Goal: Task Accomplishment & Management: Use online tool/utility

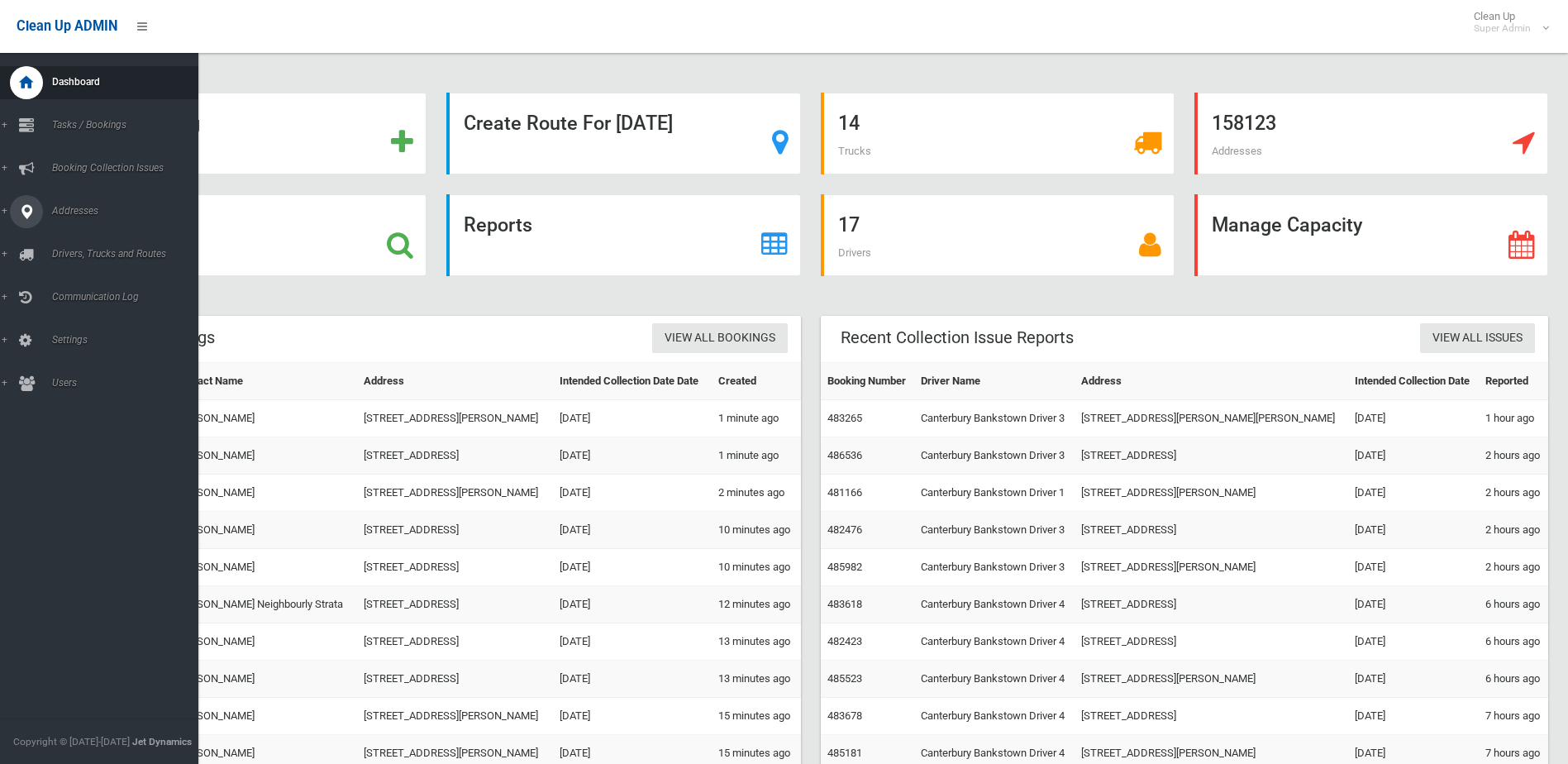
drag, startPoint x: 22, startPoint y: 211, endPoint x: 45, endPoint y: 228, distance: 28.6
click at [22, 211] on icon at bounding box center [25, 211] width 15 height 33
click at [85, 235] on span "All Addresses" at bounding box center [121, 240] width 150 height 12
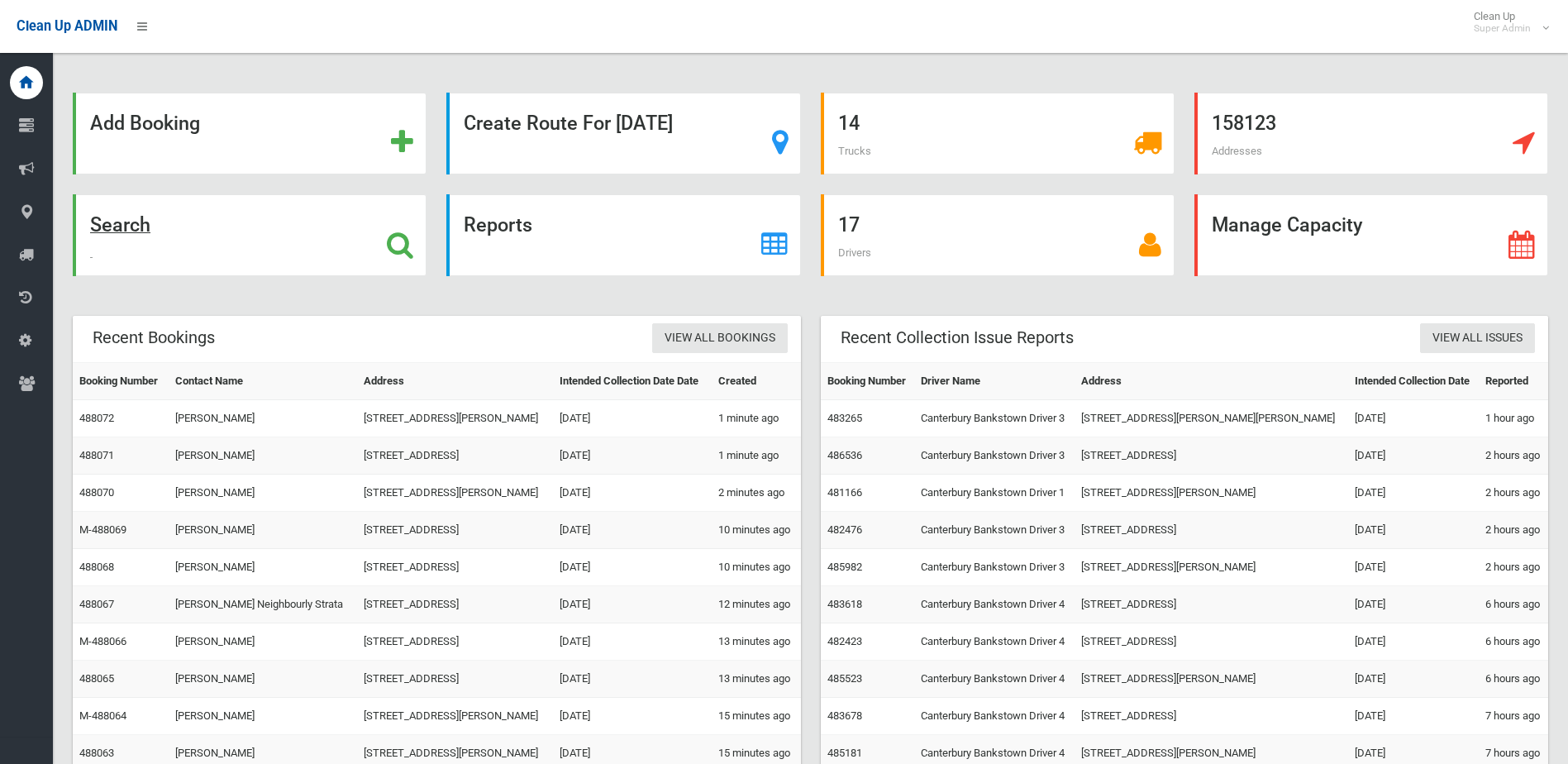
click at [168, 247] on div "Search" at bounding box center [249, 236] width 354 height 82
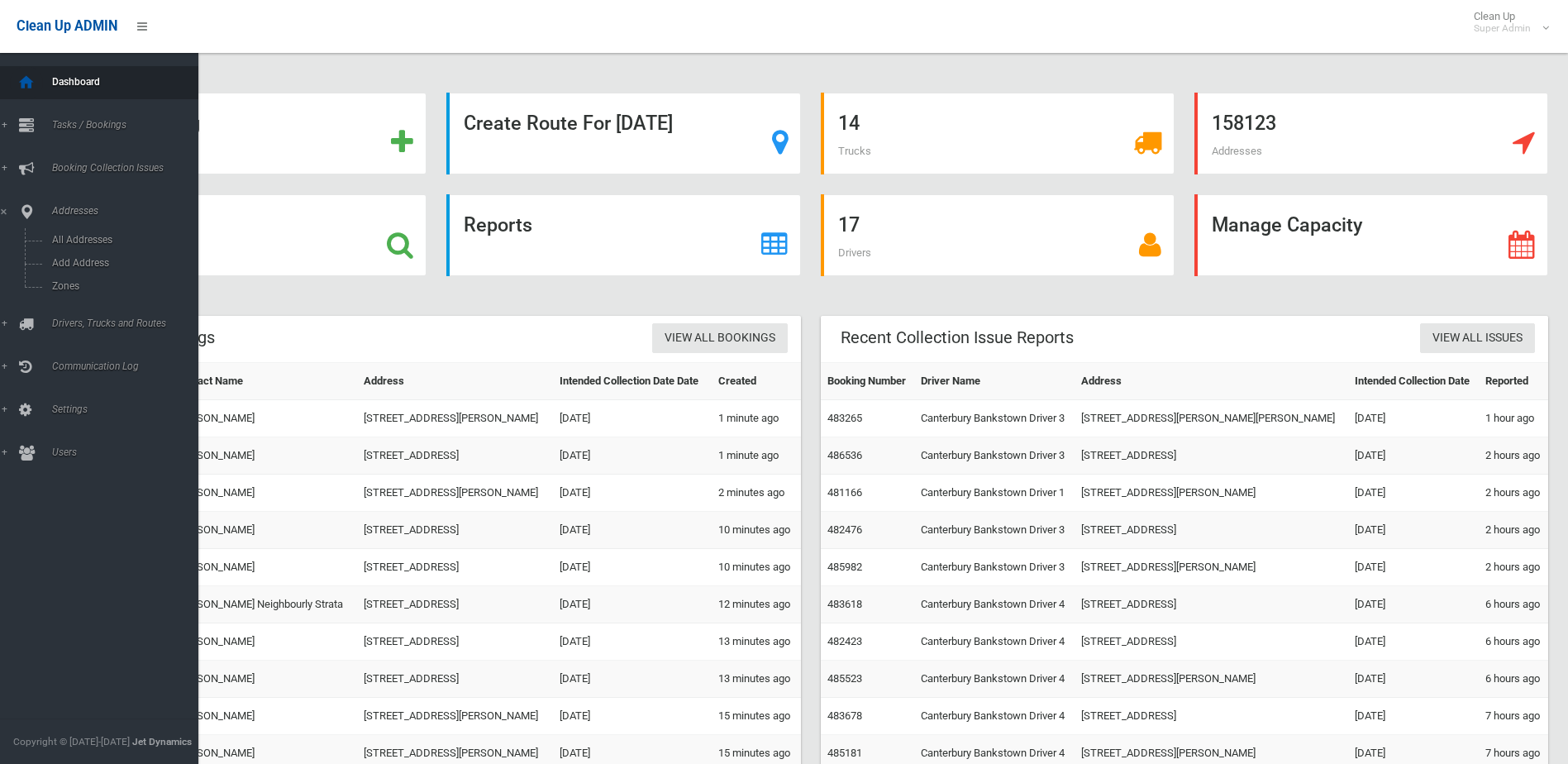
click at [22, 81] on icon at bounding box center [26, 83] width 19 height 33
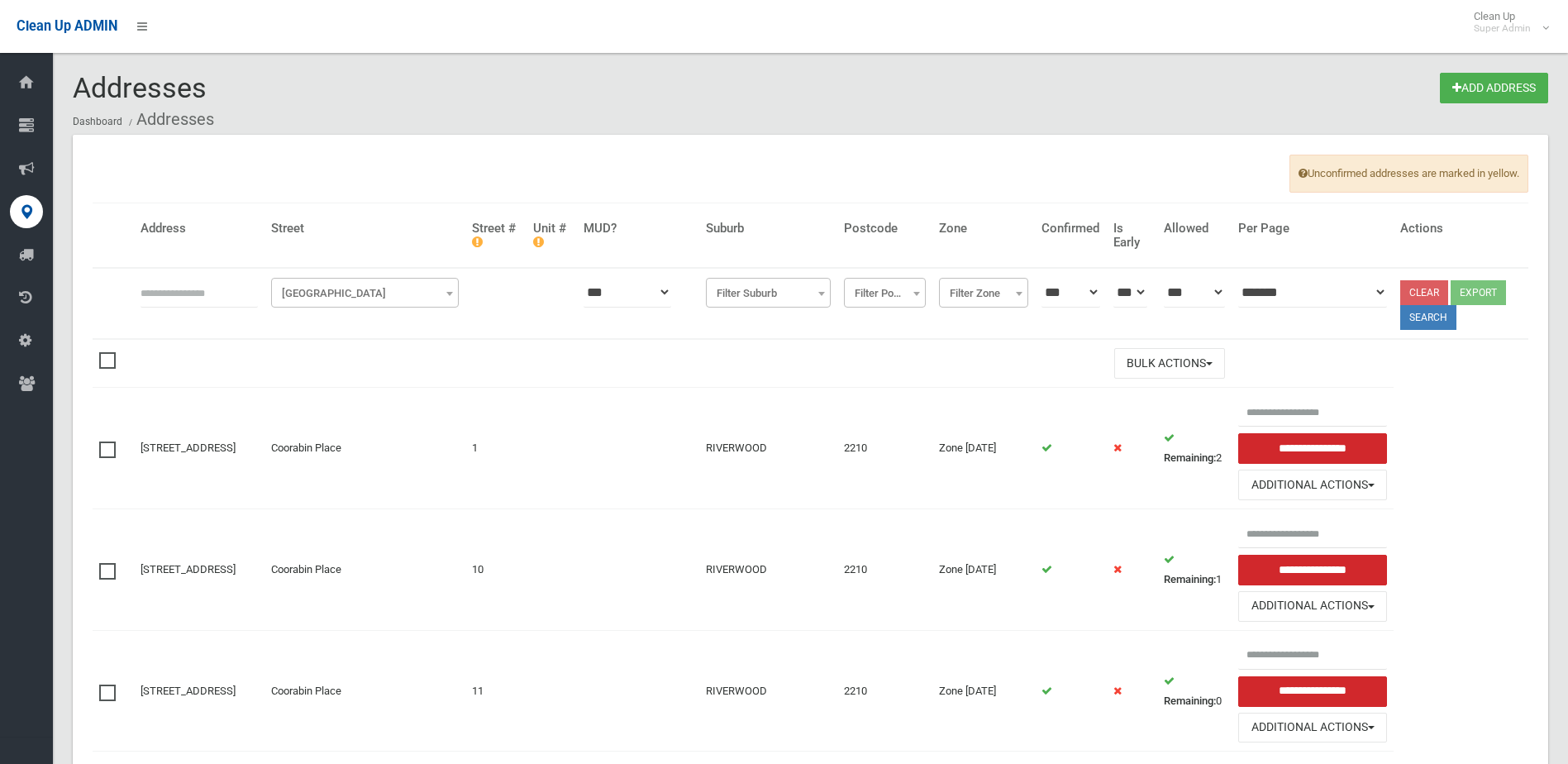
click at [176, 298] on input "text" at bounding box center [200, 292] width 117 height 30
type input "**"
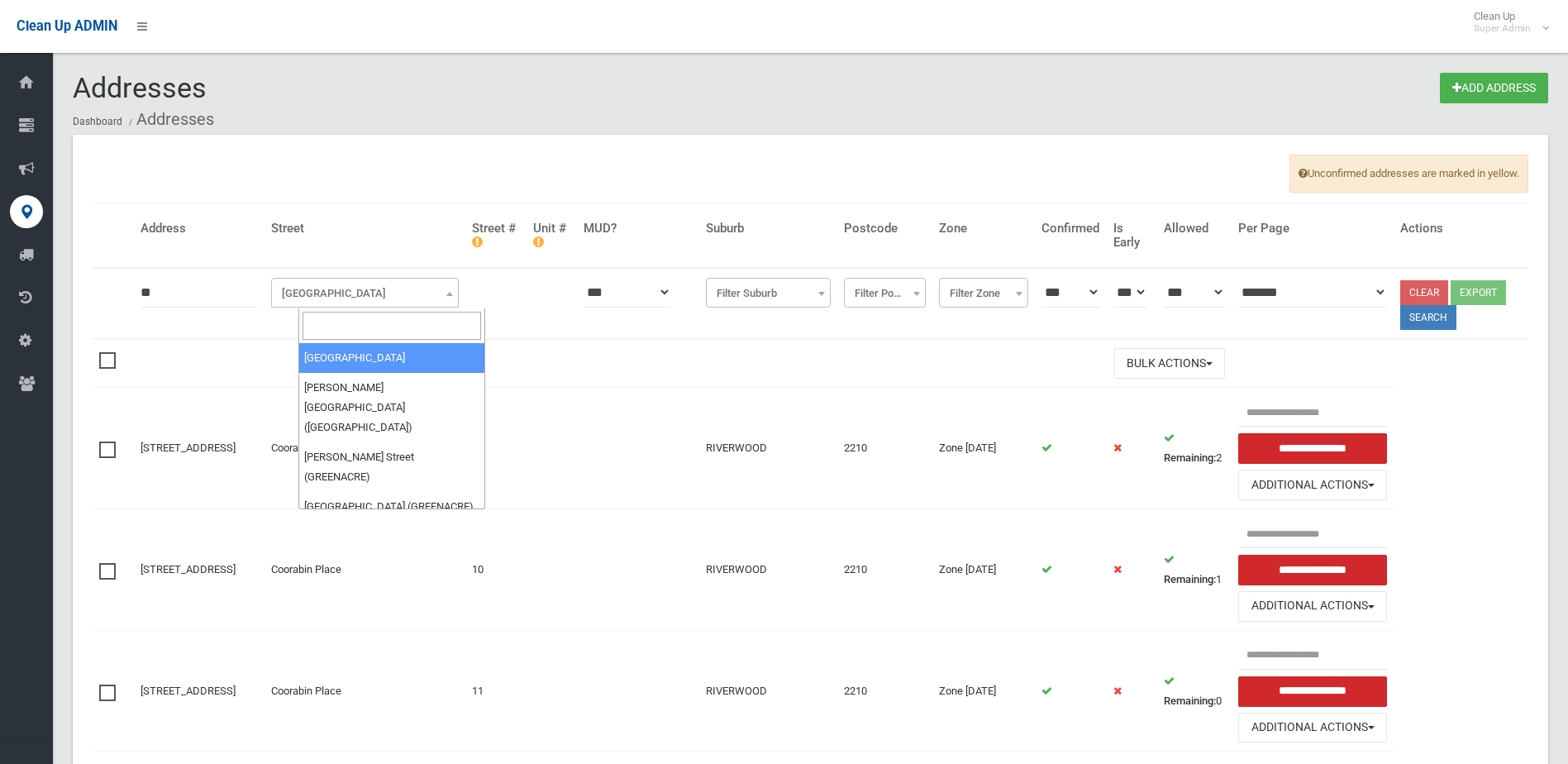
click at [339, 287] on span "Filter Street" at bounding box center [364, 293] width 179 height 23
click at [334, 325] on input "search" at bounding box center [391, 326] width 179 height 28
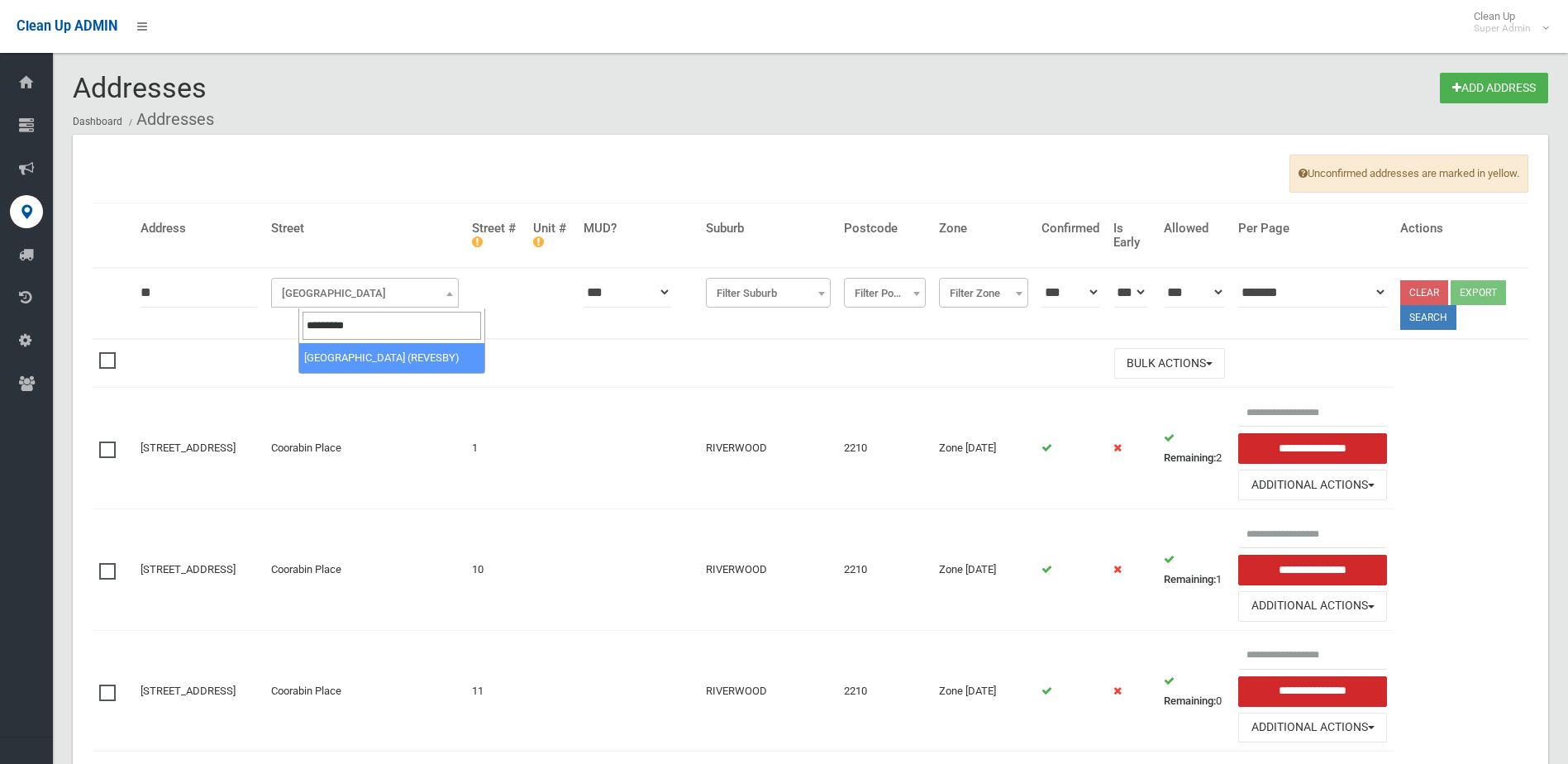
type input "*********"
select select "****"
click at [1428, 329] on button "Search" at bounding box center [1428, 317] width 56 height 24
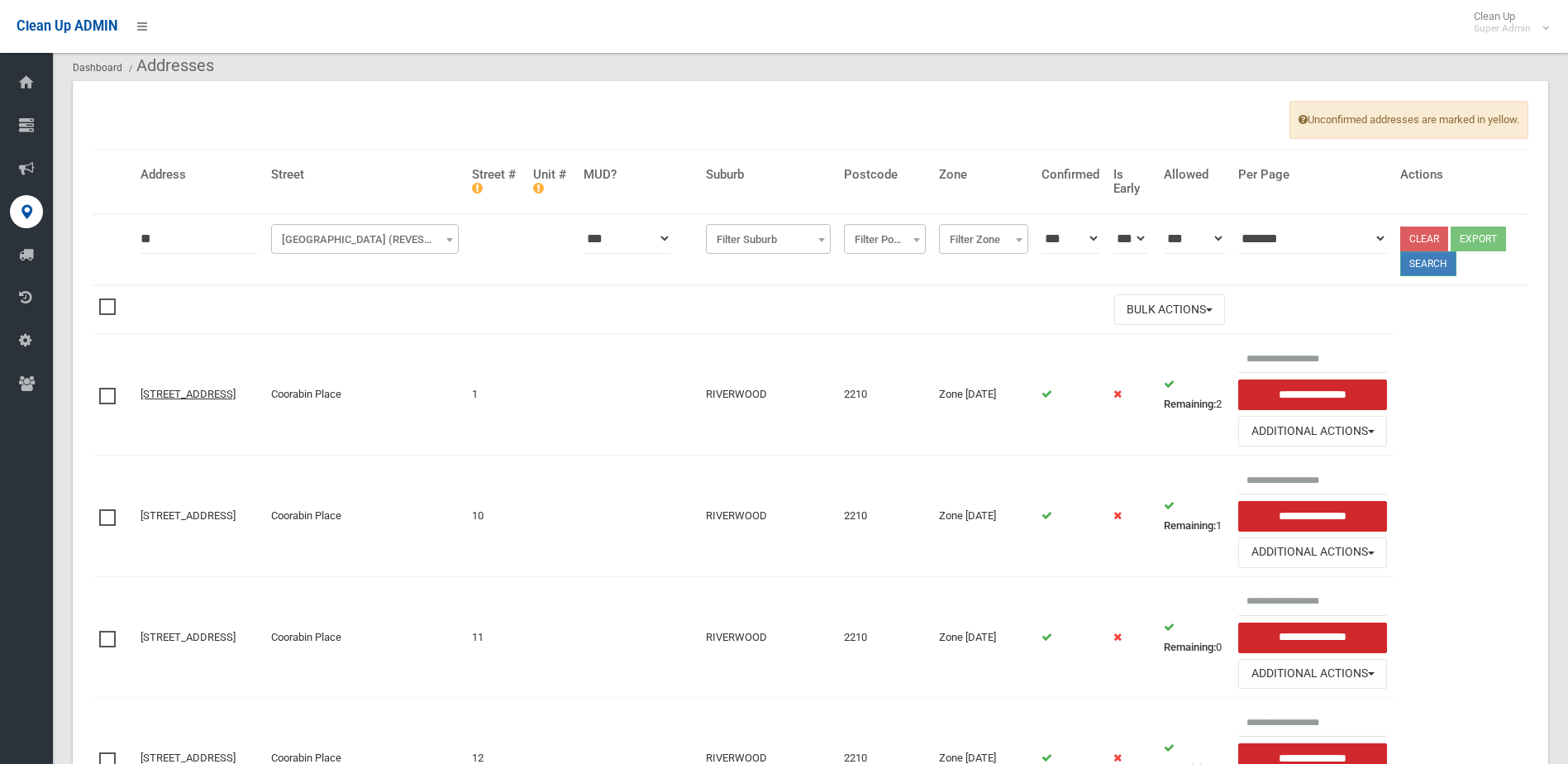
scroll to position [83, 0]
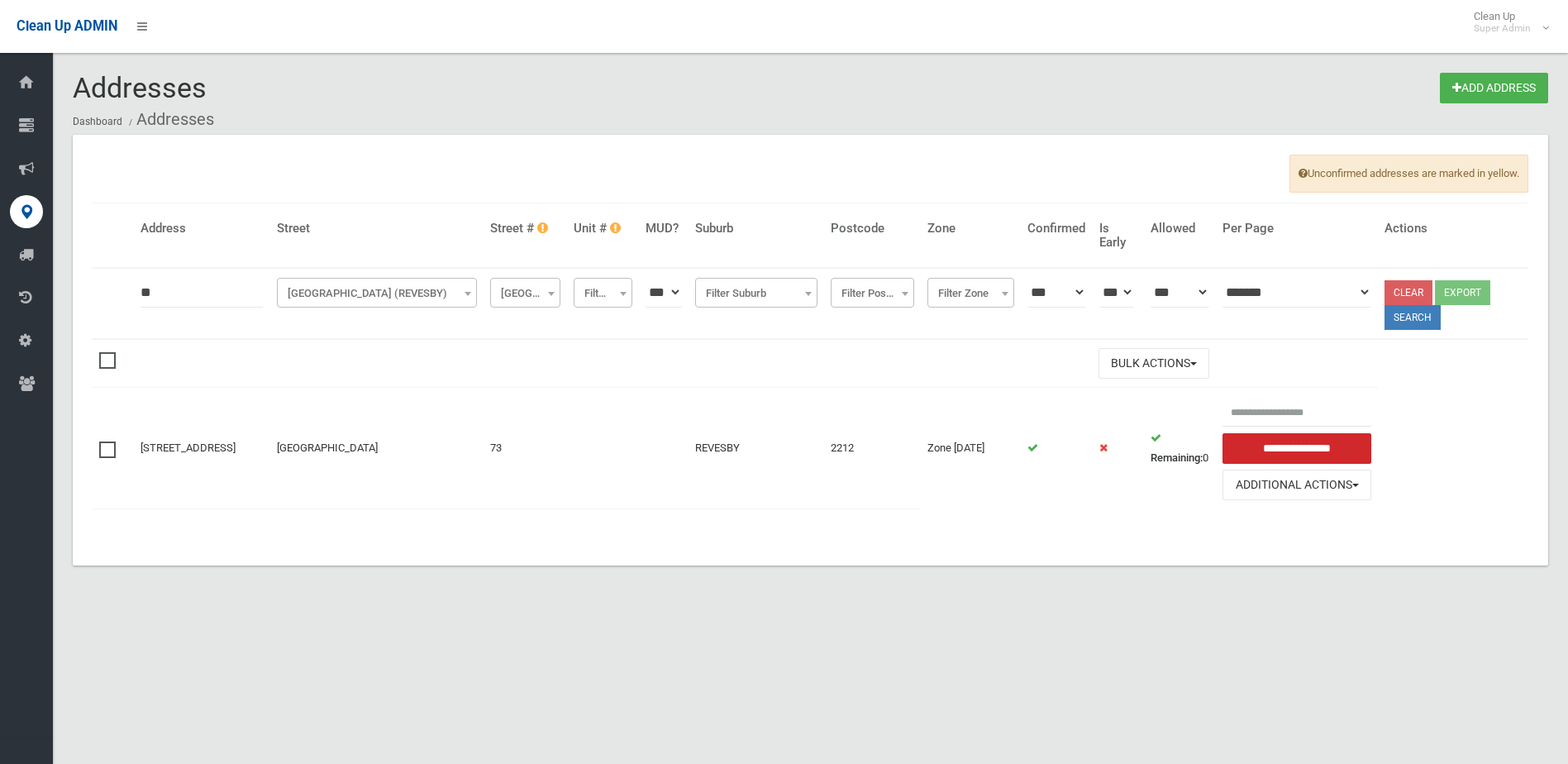
scroll to position [20, 0]
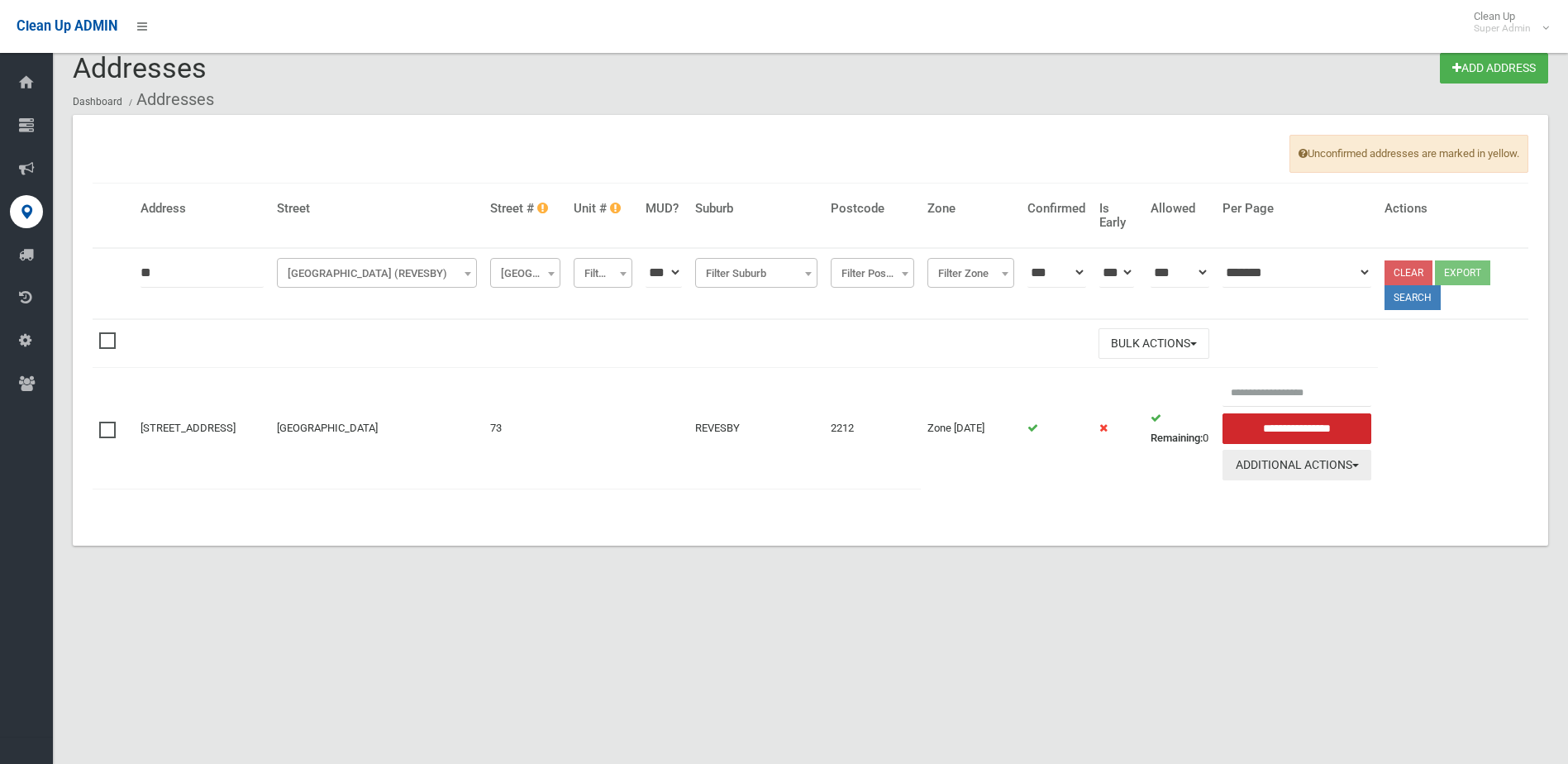
click at [1324, 477] on button "Additional Actions" at bounding box center [1297, 465] width 149 height 30
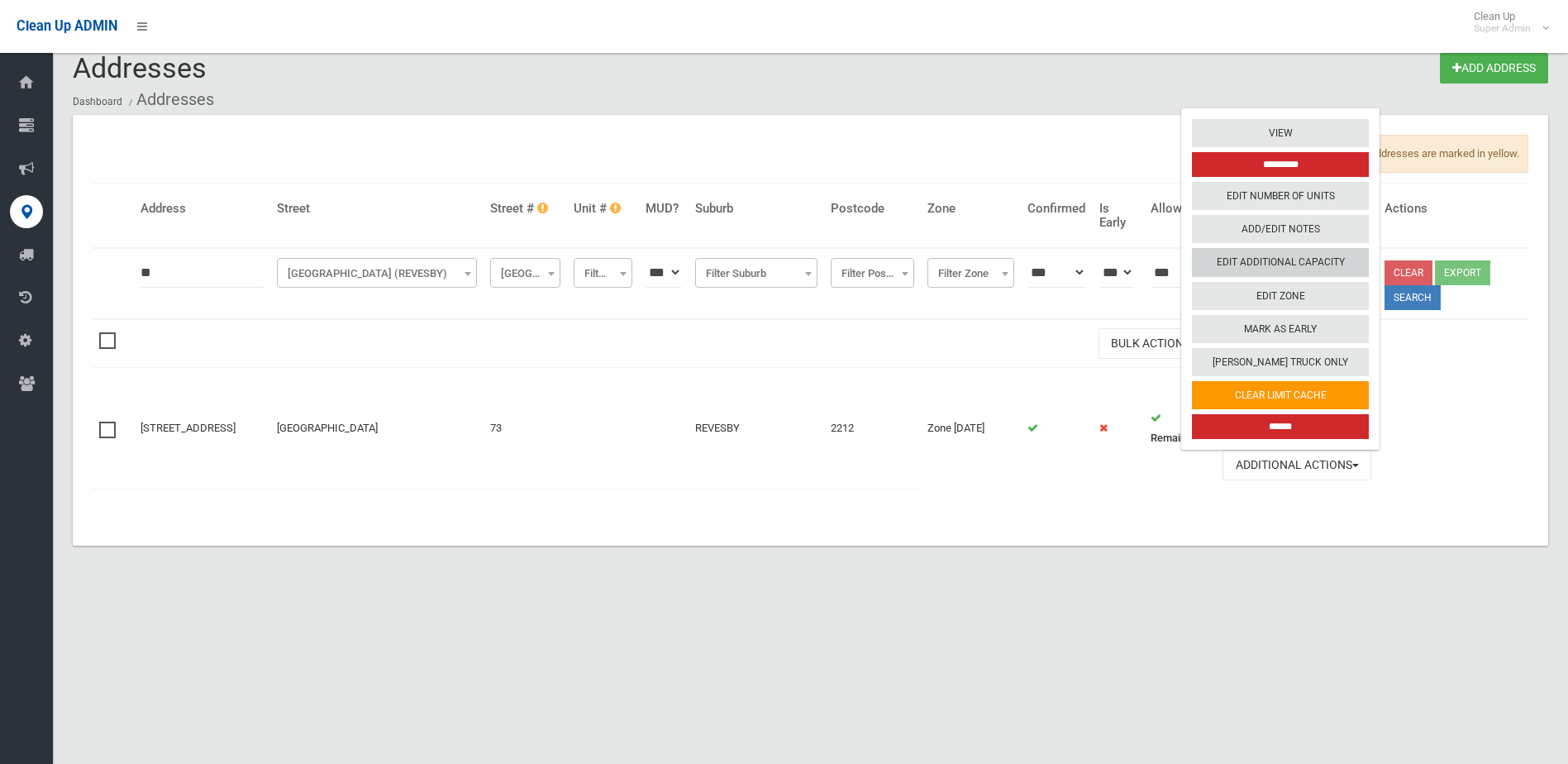
click at [1285, 264] on link "Edit Additional Capacity" at bounding box center [1280, 262] width 177 height 28
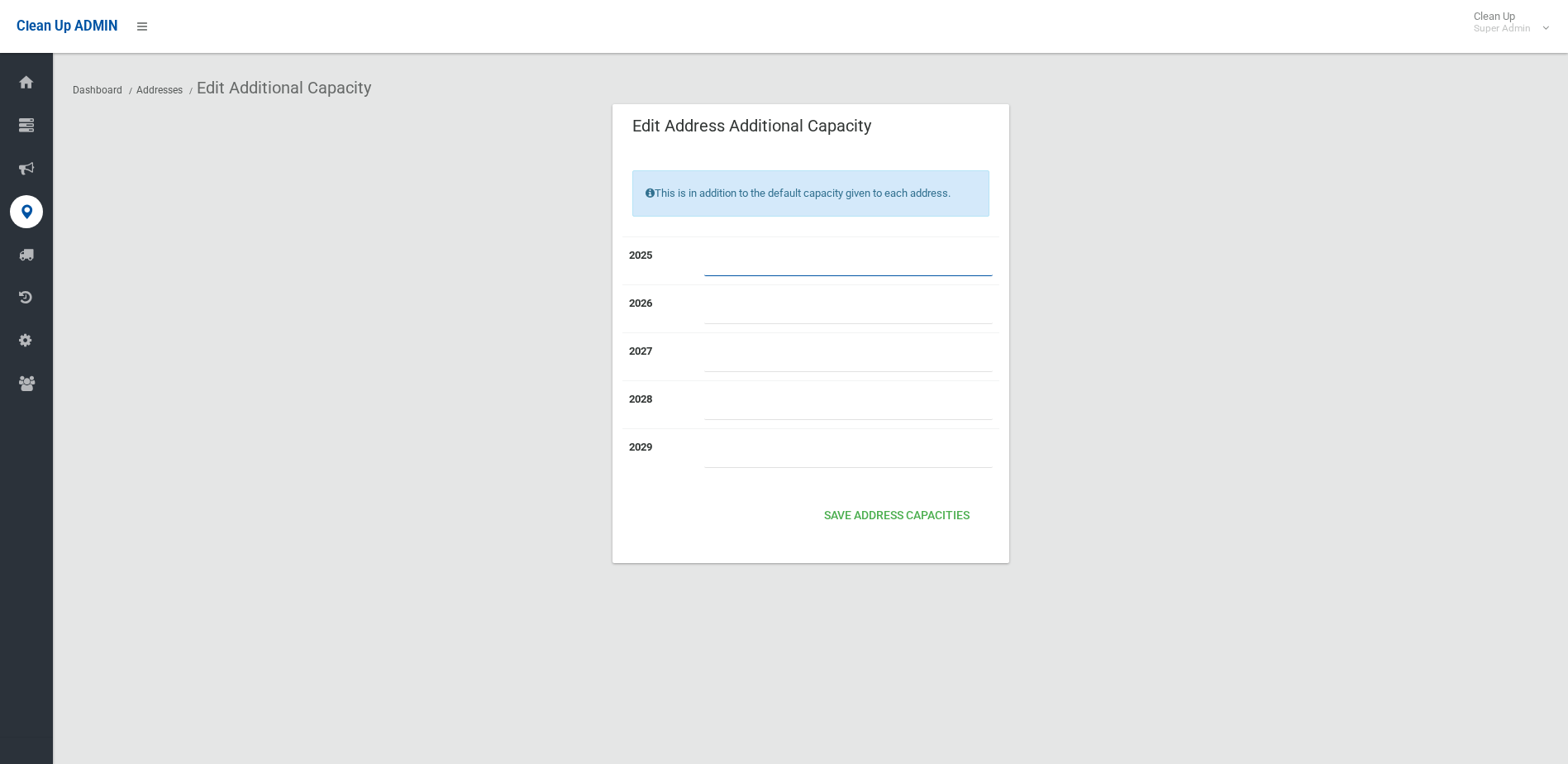
click at [753, 259] on input "number" at bounding box center [848, 260] width 289 height 30
type input "*"
click at [897, 517] on button "Save Address capacities" at bounding box center [897, 516] width 158 height 30
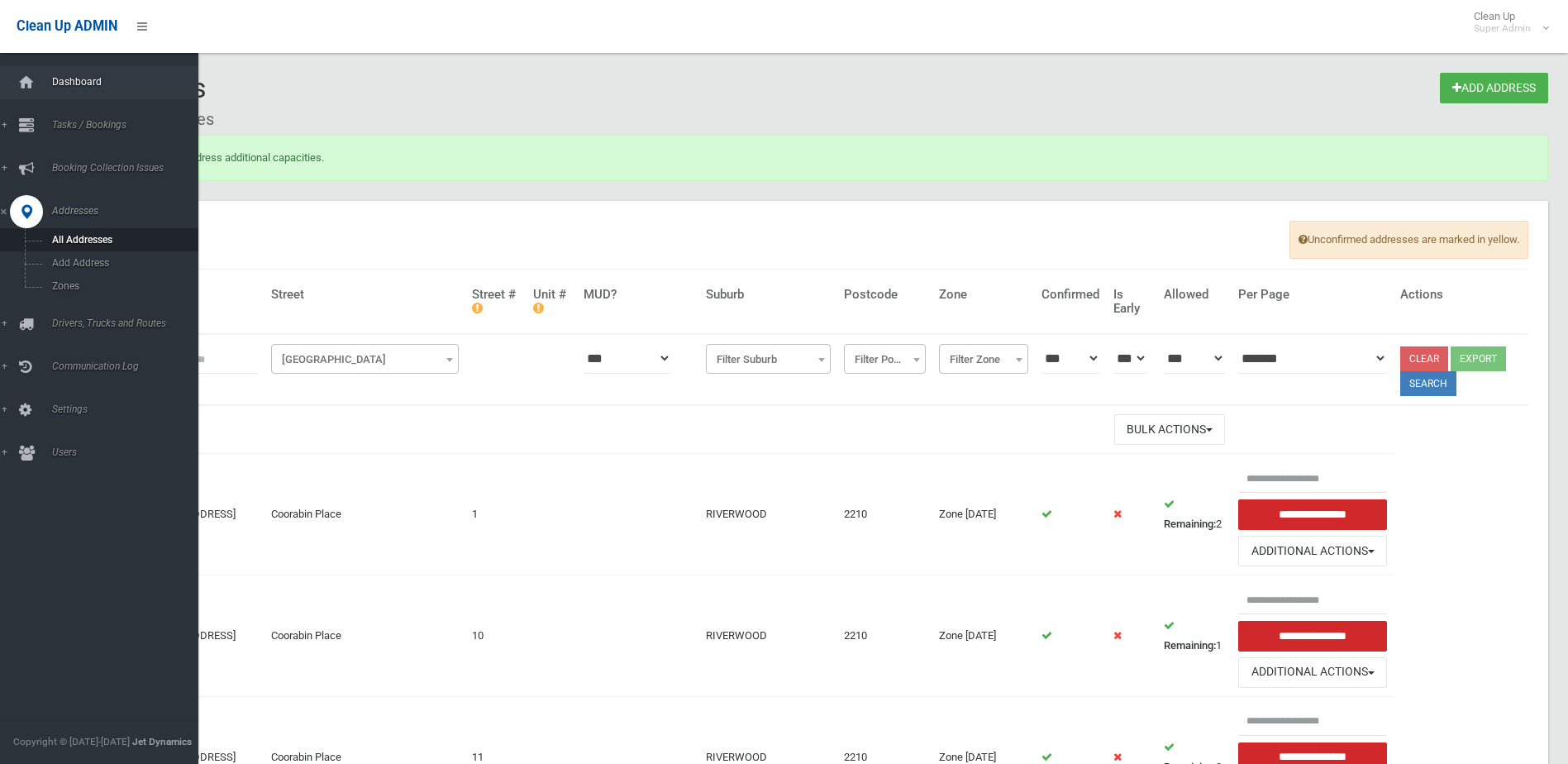
click at [78, 80] on span "Dashboard" at bounding box center [128, 82] width 163 height 12
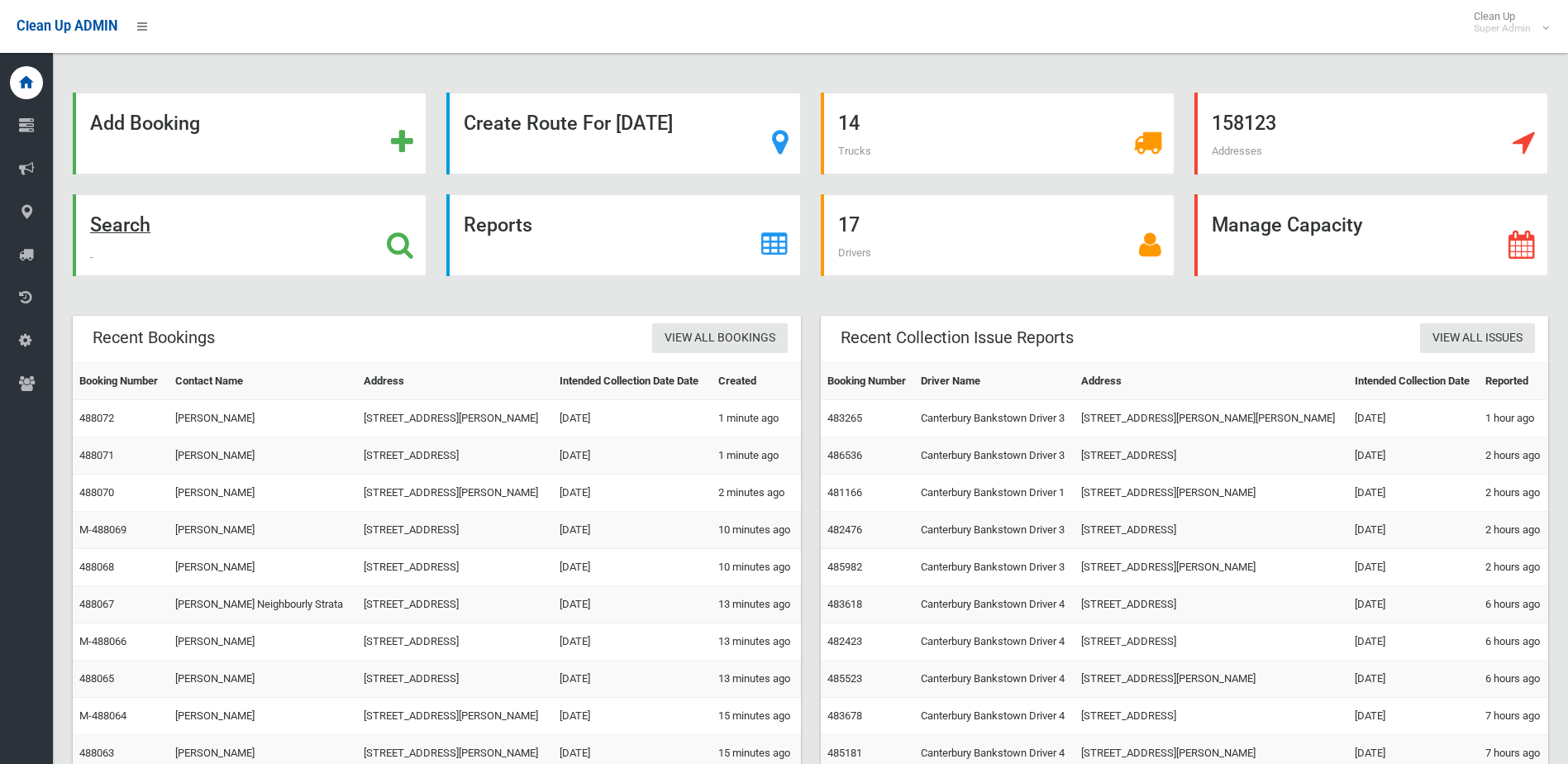
click at [217, 219] on div "Search" at bounding box center [249, 236] width 354 height 82
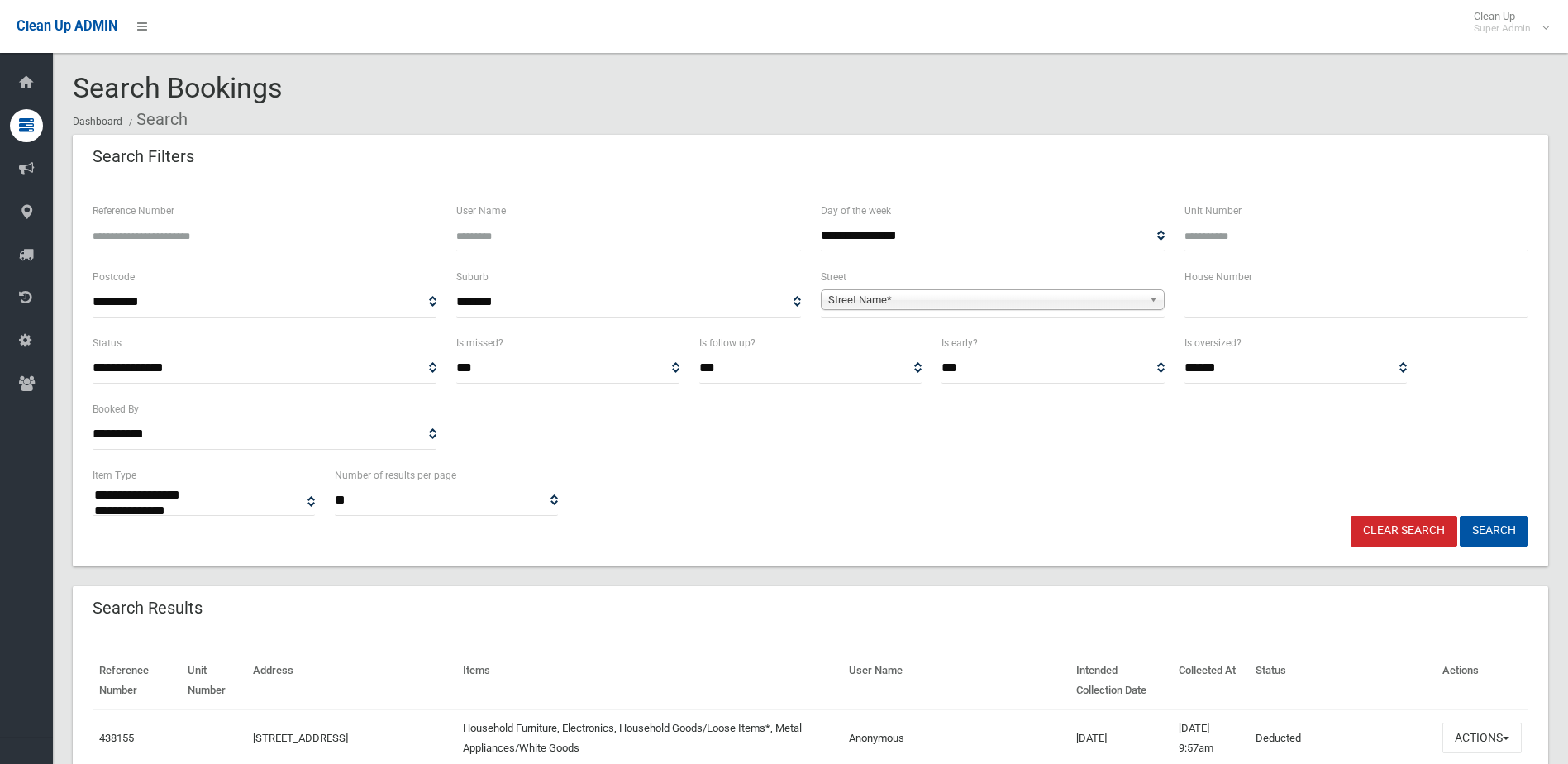
select select
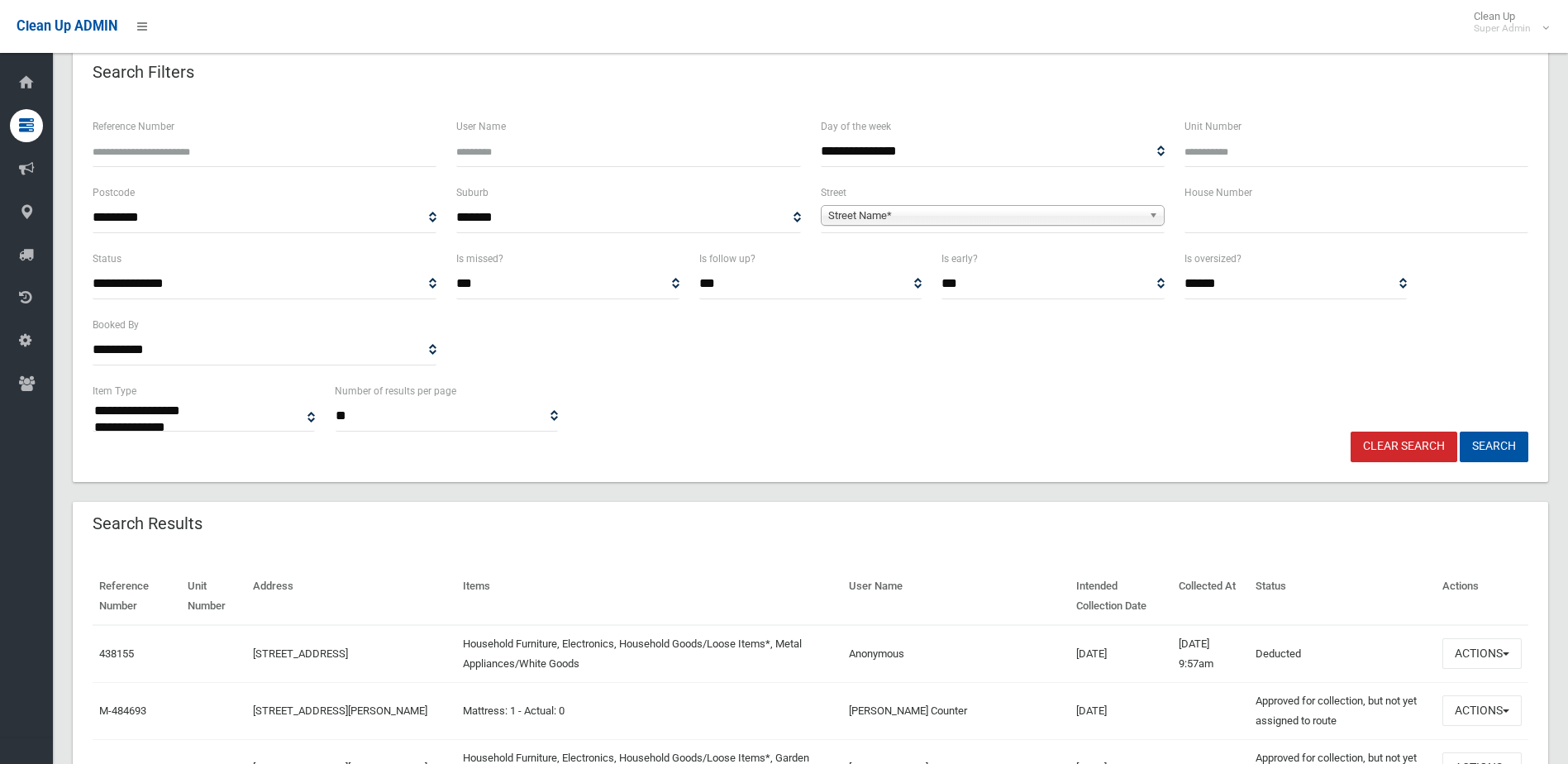
scroll to position [83, 0]
click at [1289, 231] on input "text" at bounding box center [1357, 219] width 344 height 30
type input "**"
click at [1220, 205] on input "**" at bounding box center [1357, 219] width 344 height 30
drag, startPoint x: 1222, startPoint y: 209, endPoint x: 1133, endPoint y: 195, distance: 90.1
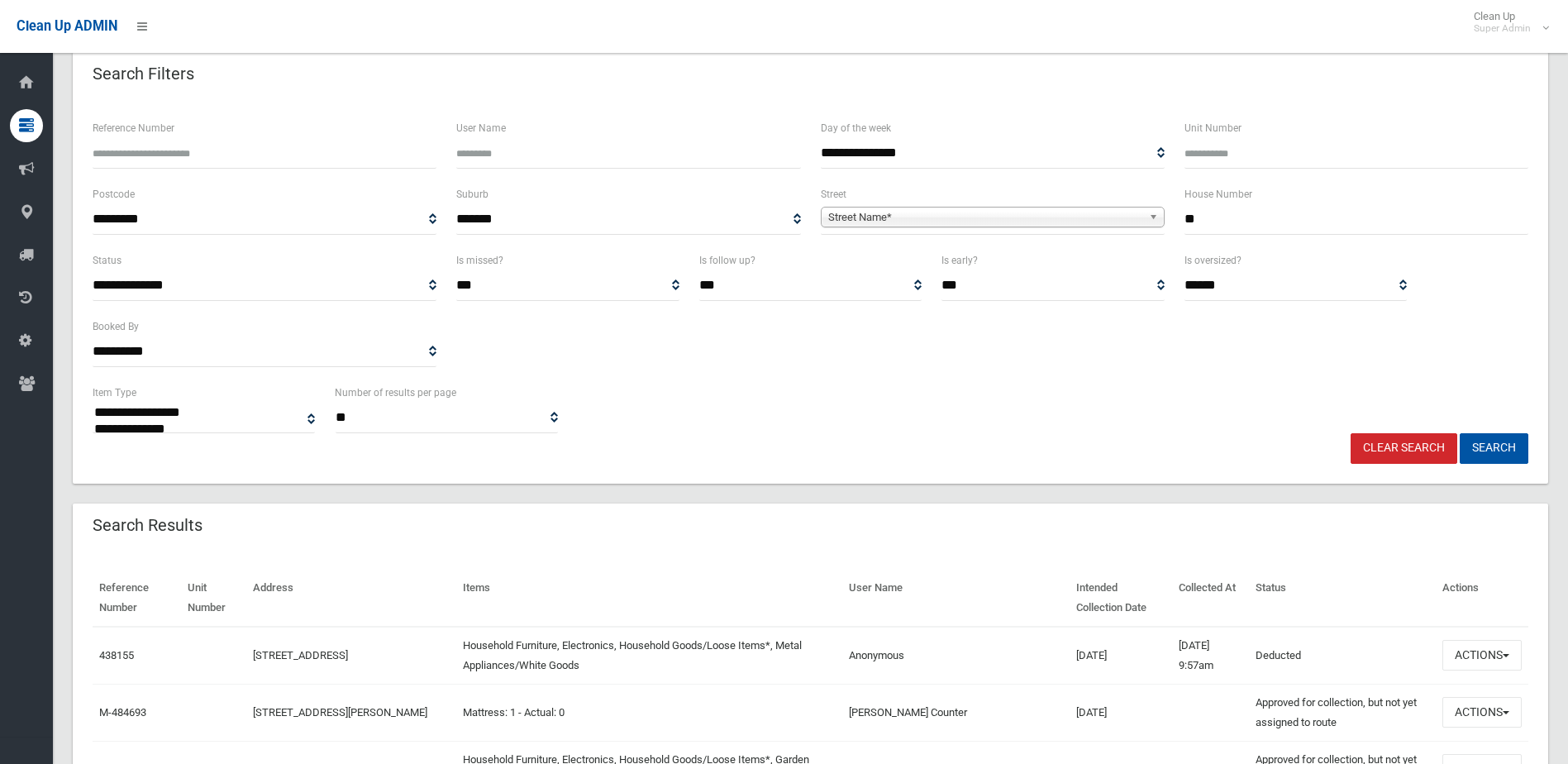
click at [1130, 195] on div "**********" at bounding box center [811, 217] width 1456 height 67
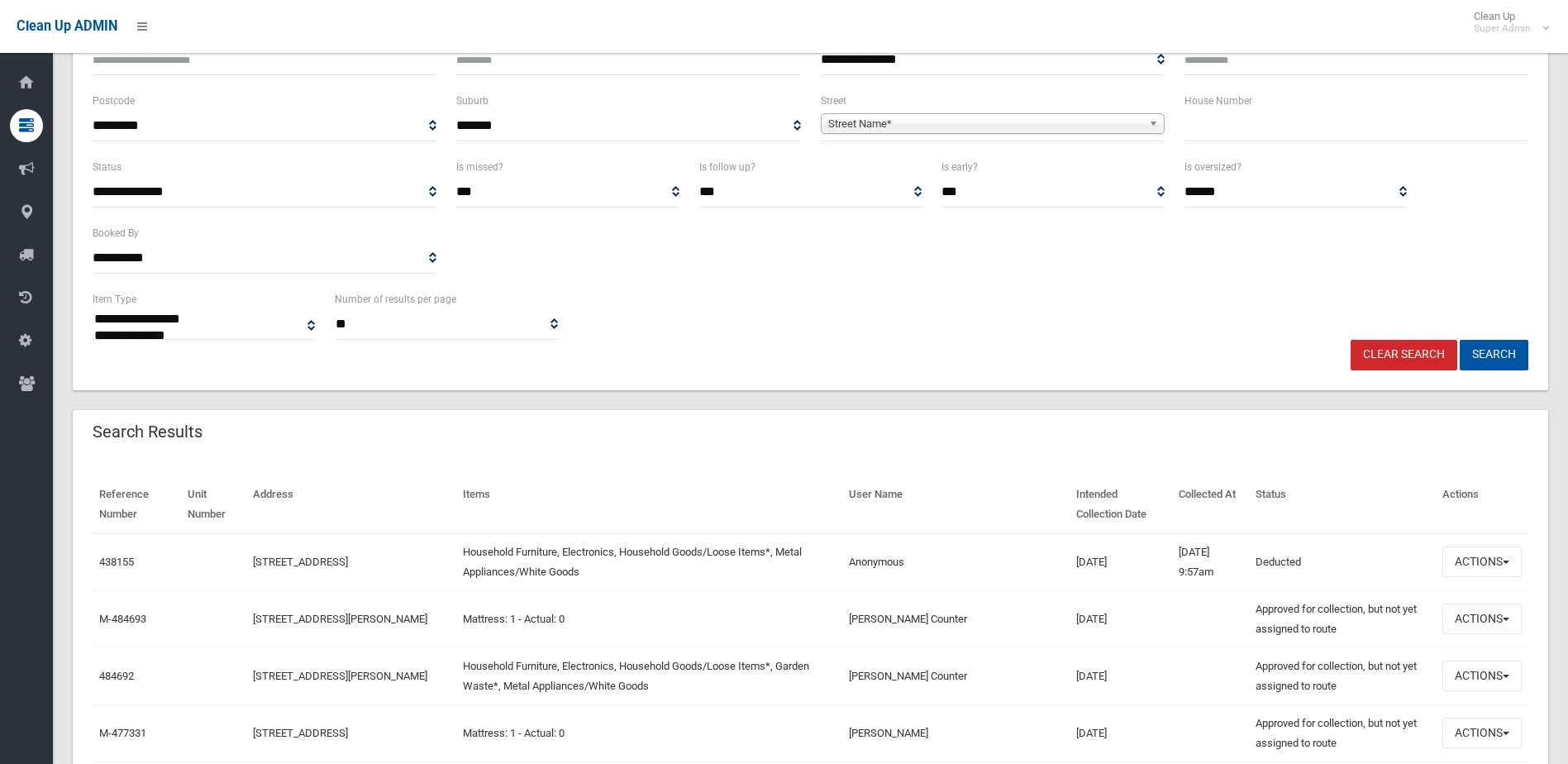
scroll to position [0, 0]
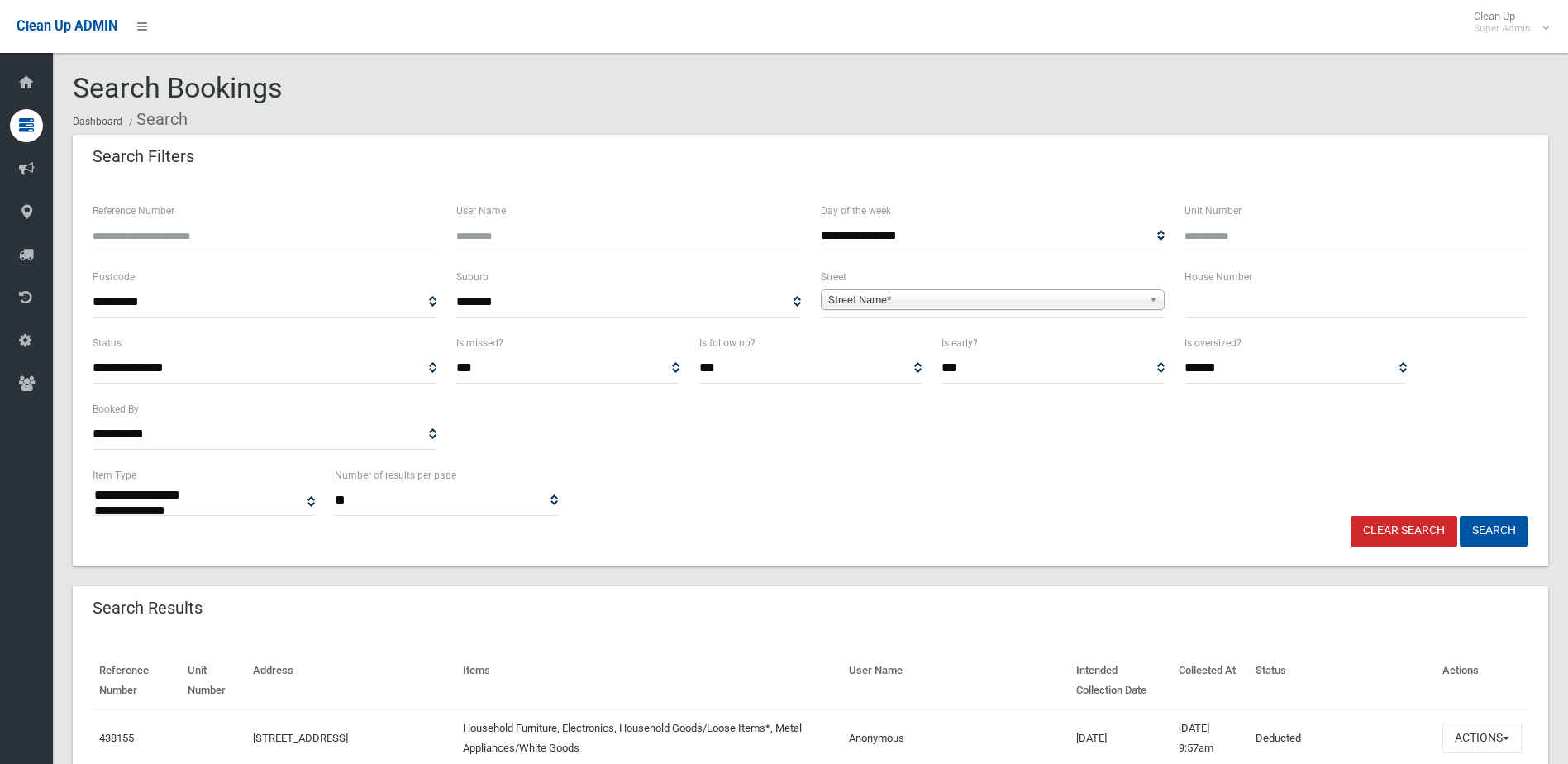
select select
click at [1265, 302] on input "text" at bounding box center [1357, 301] width 344 height 30
type input "**"
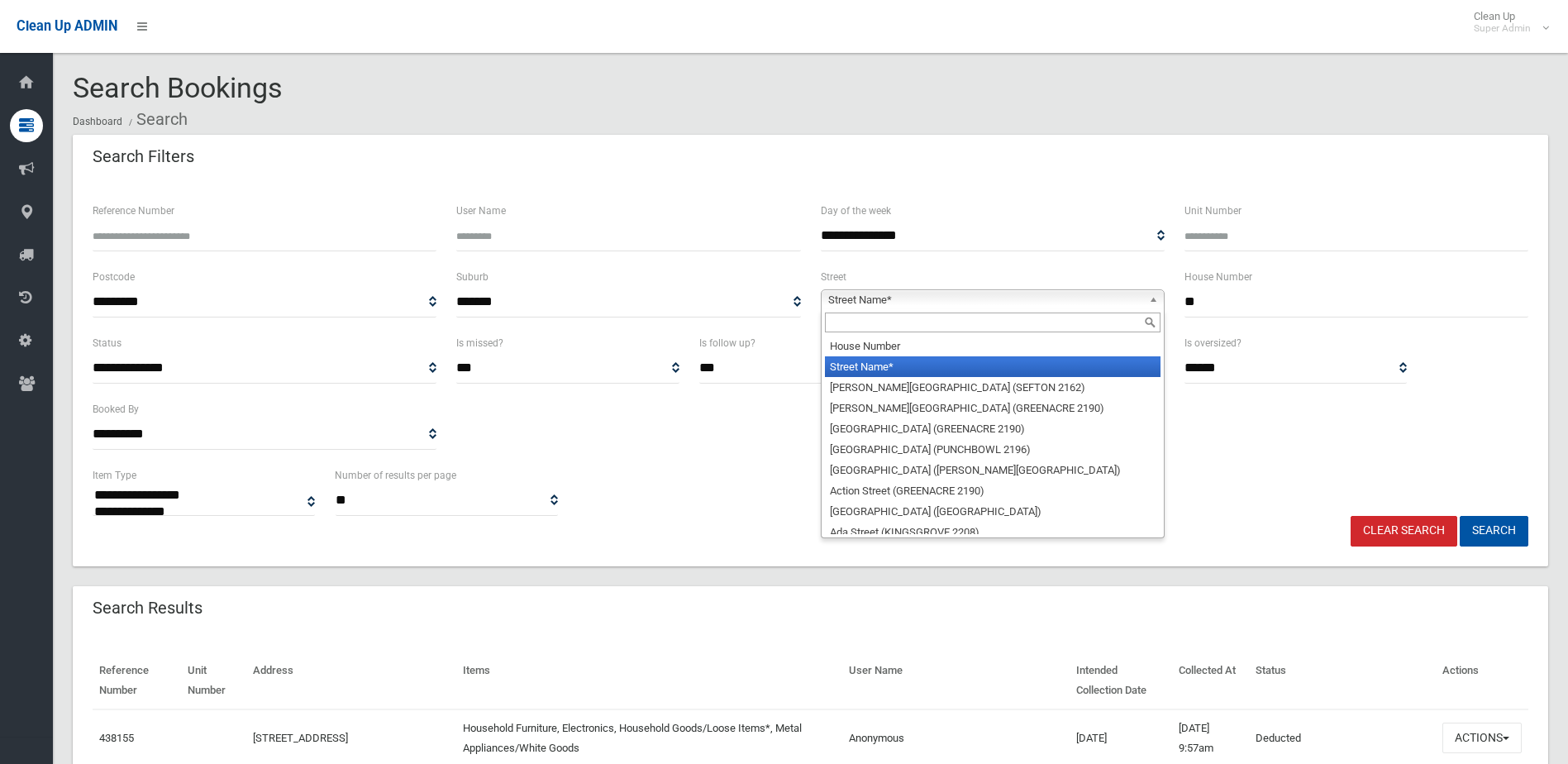
click at [950, 293] on span "Street Name*" at bounding box center [985, 300] width 314 height 20
click at [868, 318] on input "text" at bounding box center [992, 322] width 336 height 20
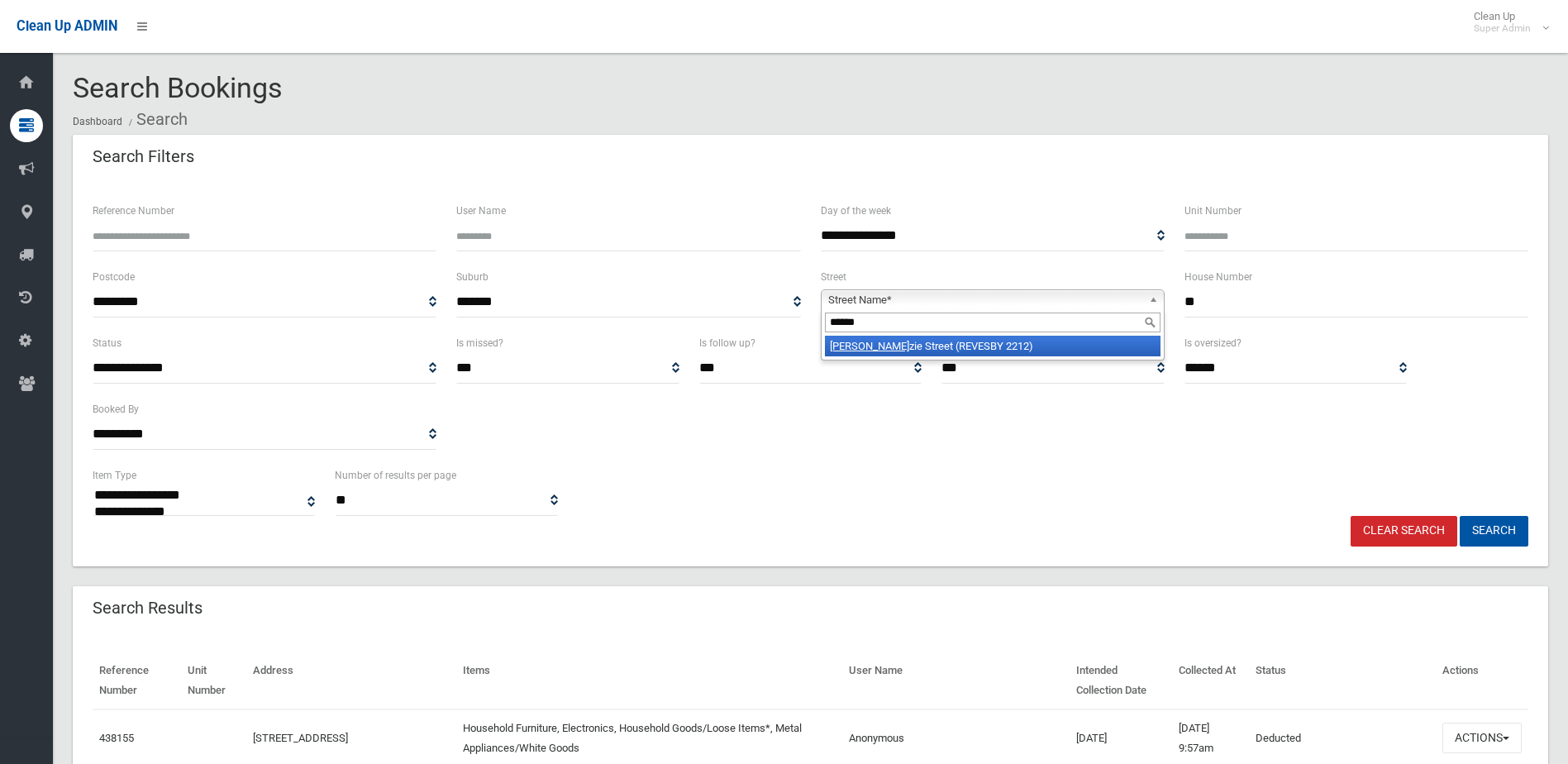
type input "******"
click at [883, 350] on li "Macken zie Street (REVESBY 2212)" at bounding box center [992, 345] width 336 height 21
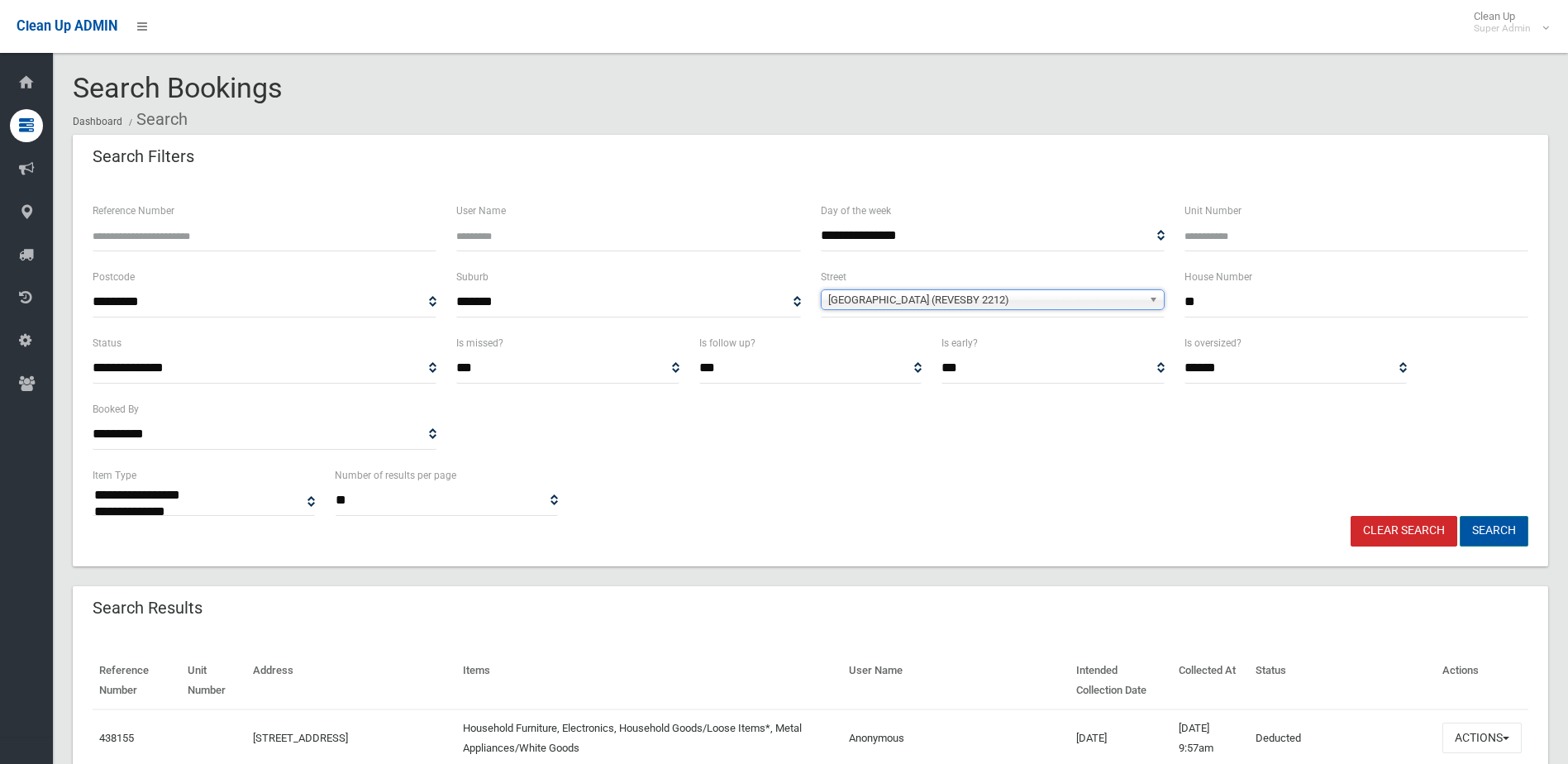
click at [1500, 520] on button "Search" at bounding box center [1495, 530] width 68 height 30
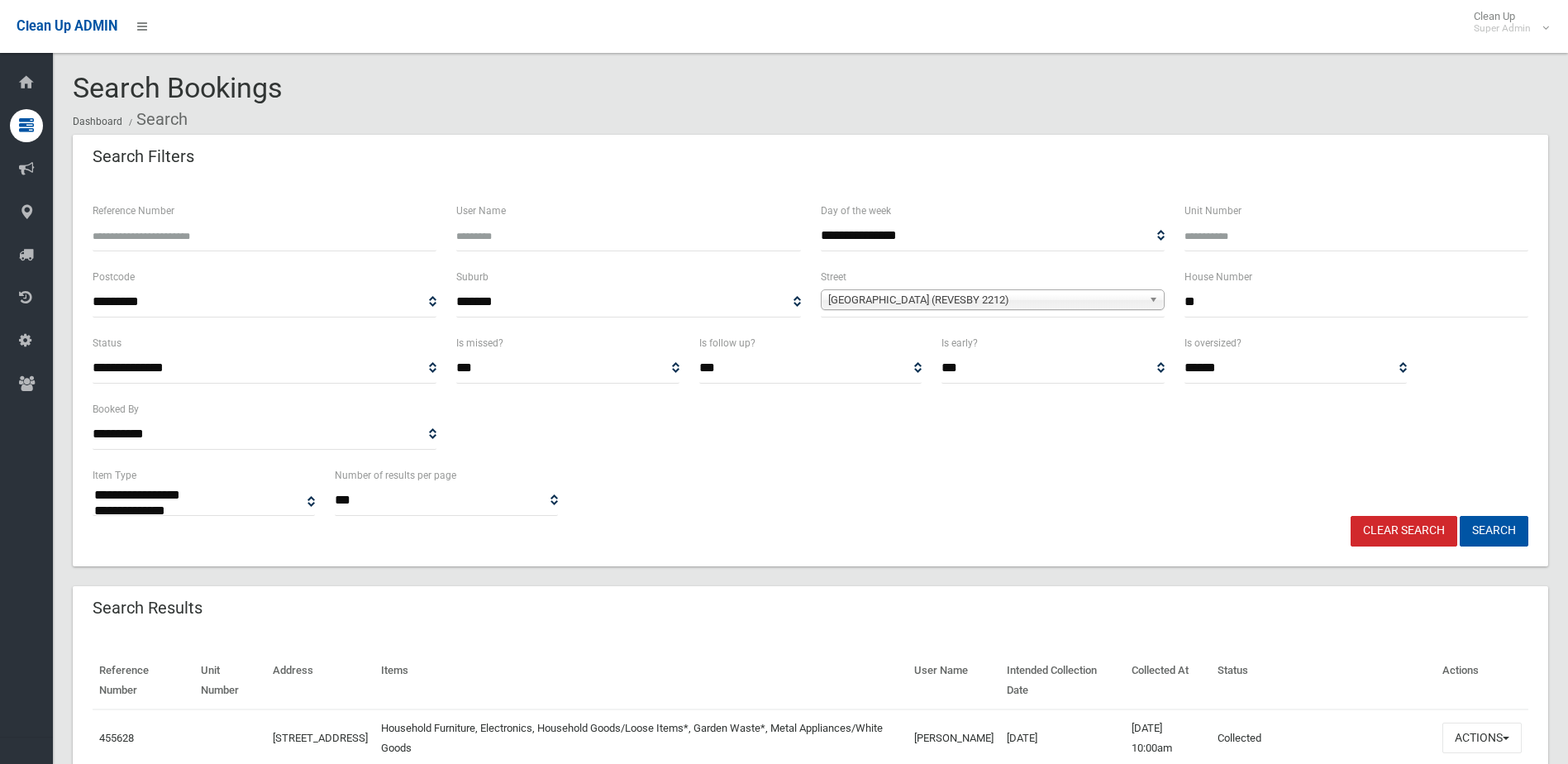
select select
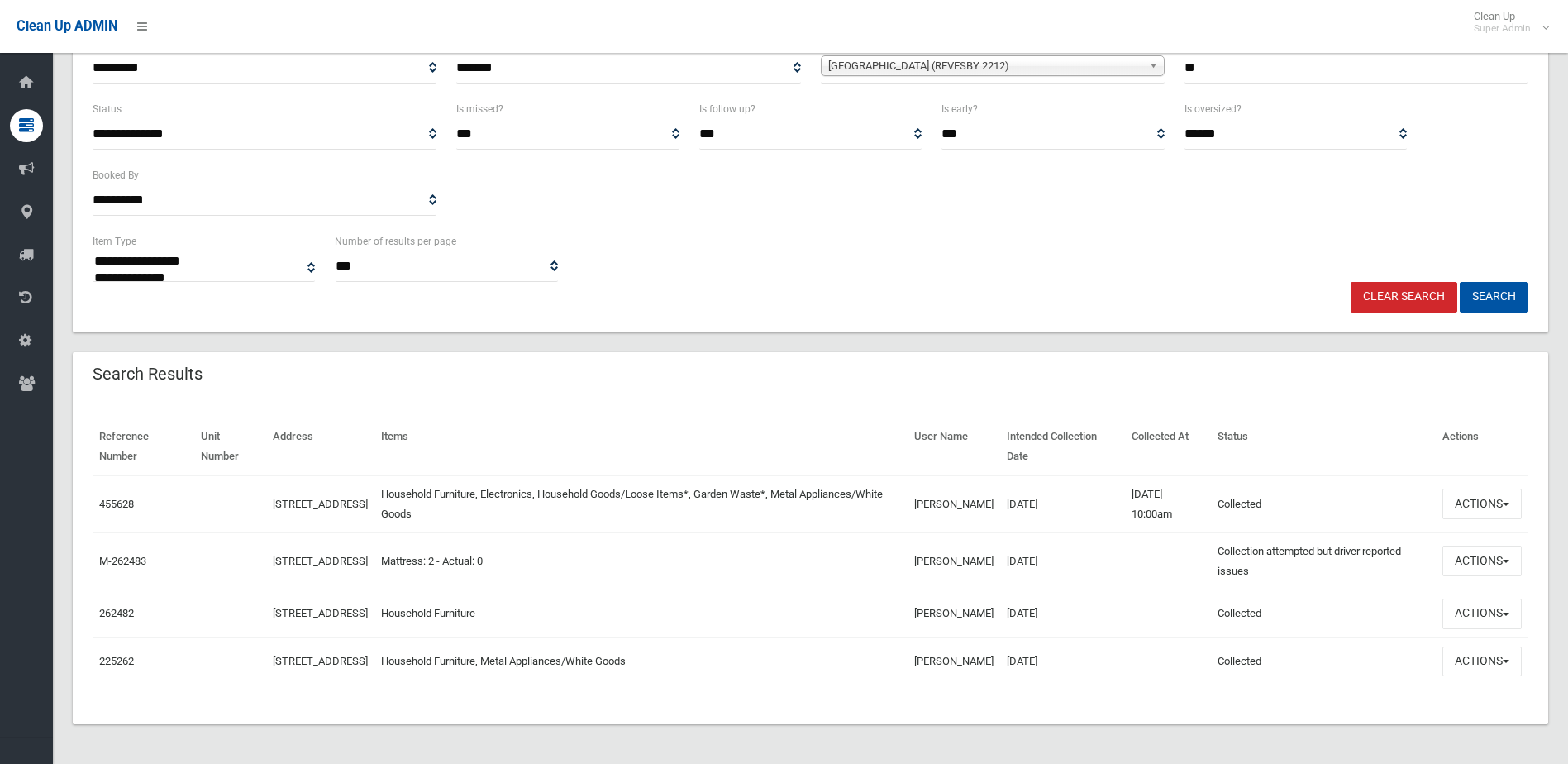
scroll to position [253, 0]
click at [1500, 488] on button "Actions" at bounding box center [1482, 503] width 79 height 30
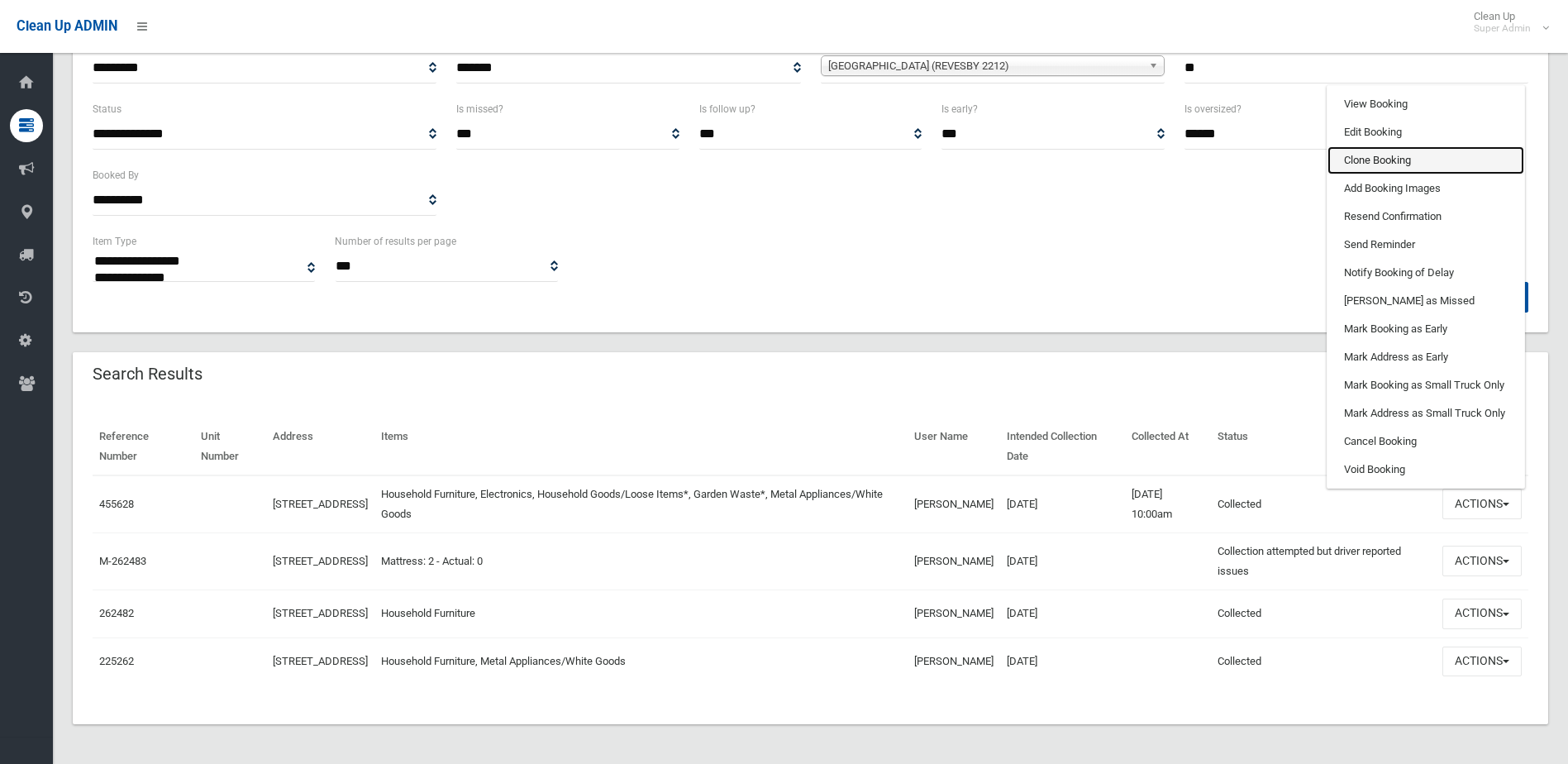
click at [1432, 147] on link "Clone Booking" at bounding box center [1425, 160] width 197 height 28
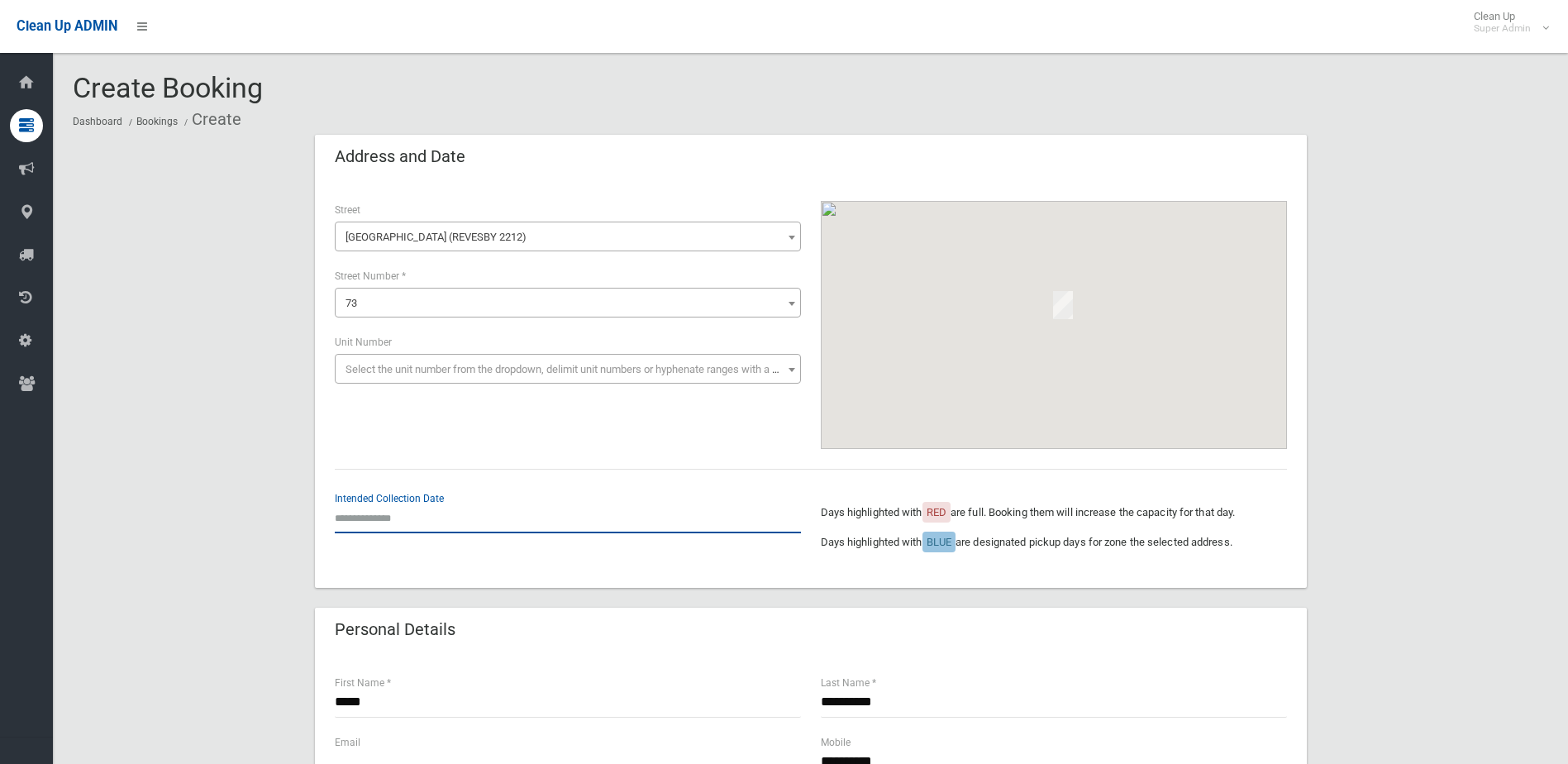
click at [414, 531] on input "text" at bounding box center [567, 517] width 467 height 30
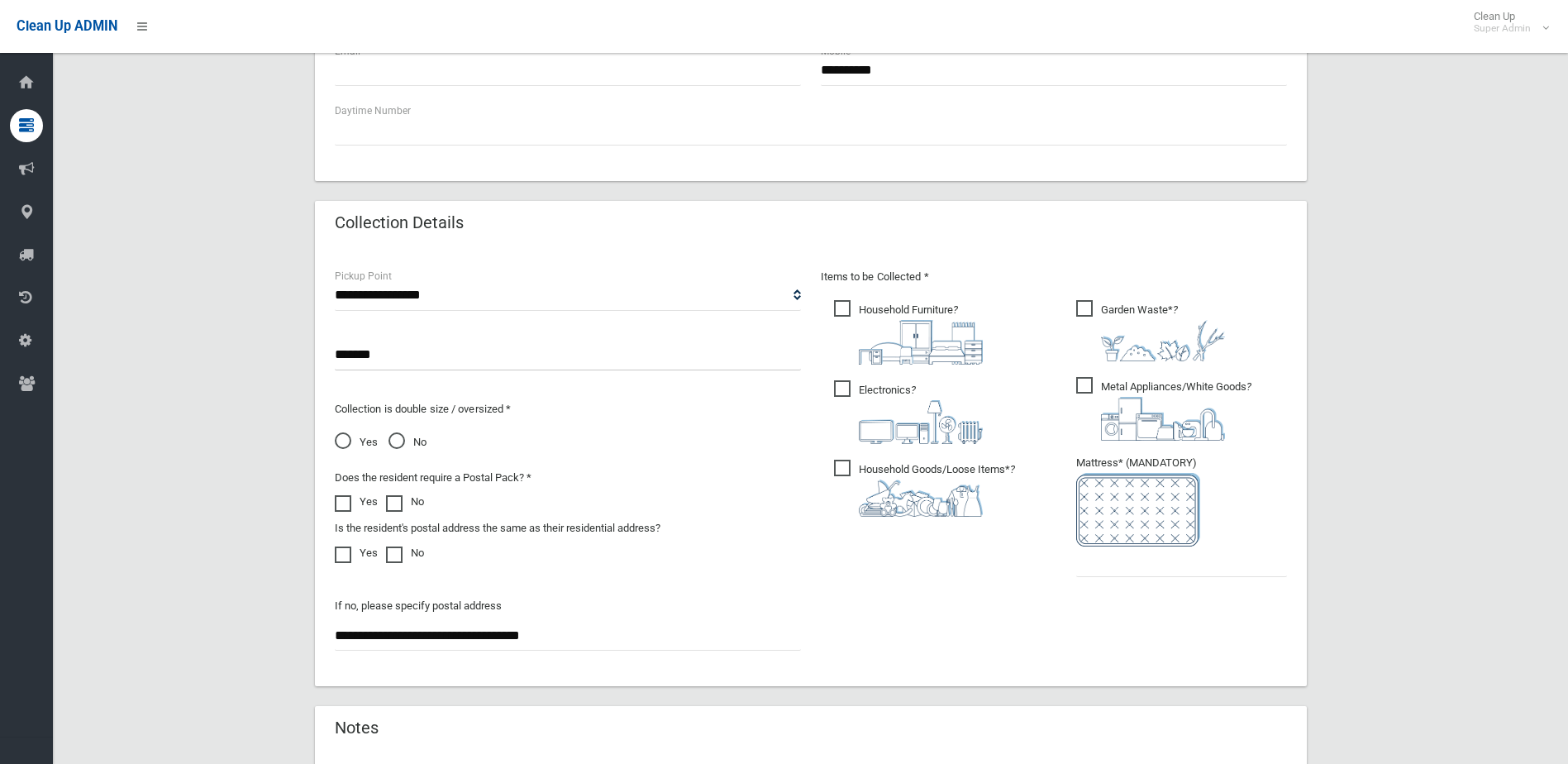
scroll to position [744, 0]
